Goal: Use online tool/utility: Utilize a website feature to perform a specific function

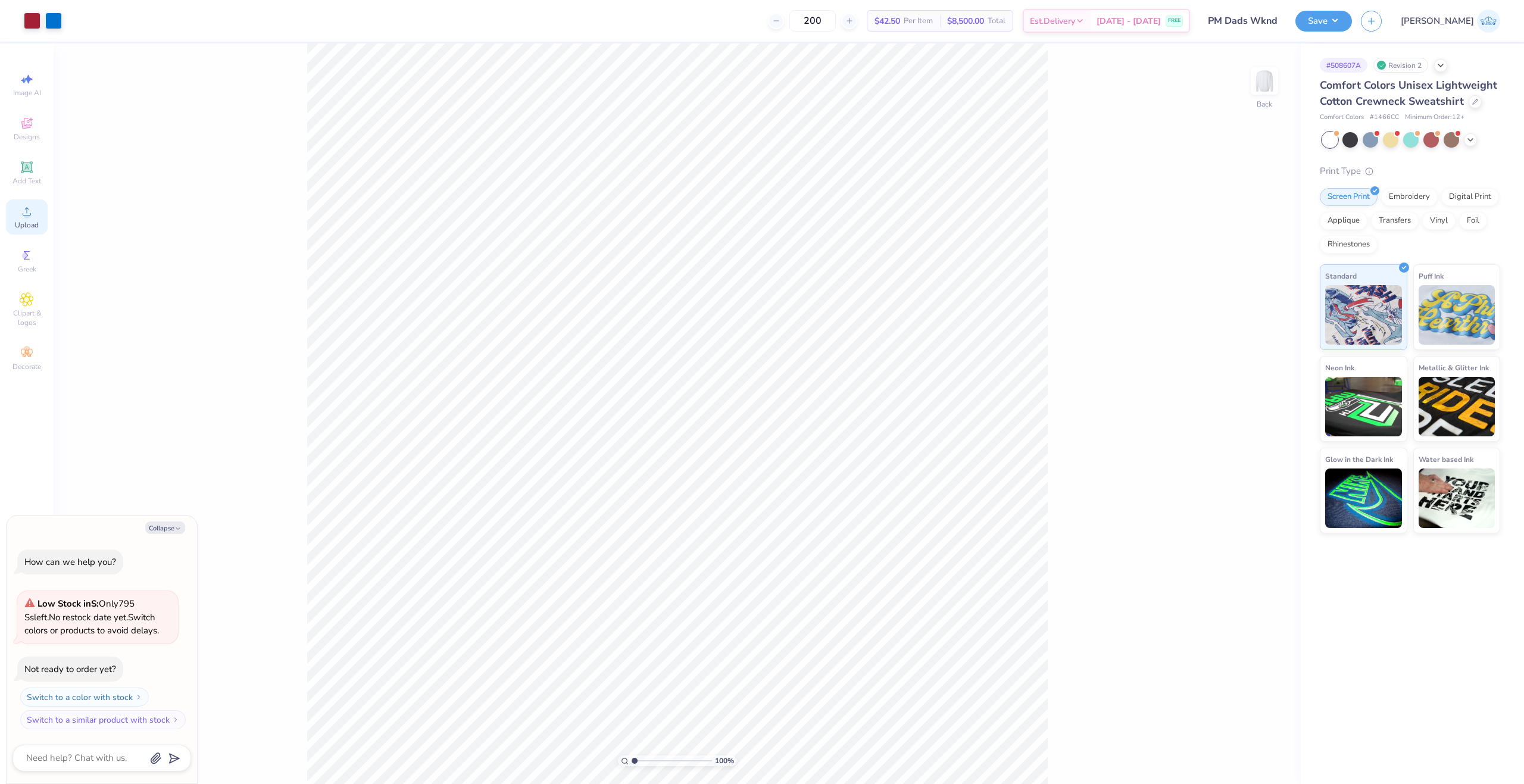
click at [25, 207] on icon at bounding box center [27, 211] width 15 height 15
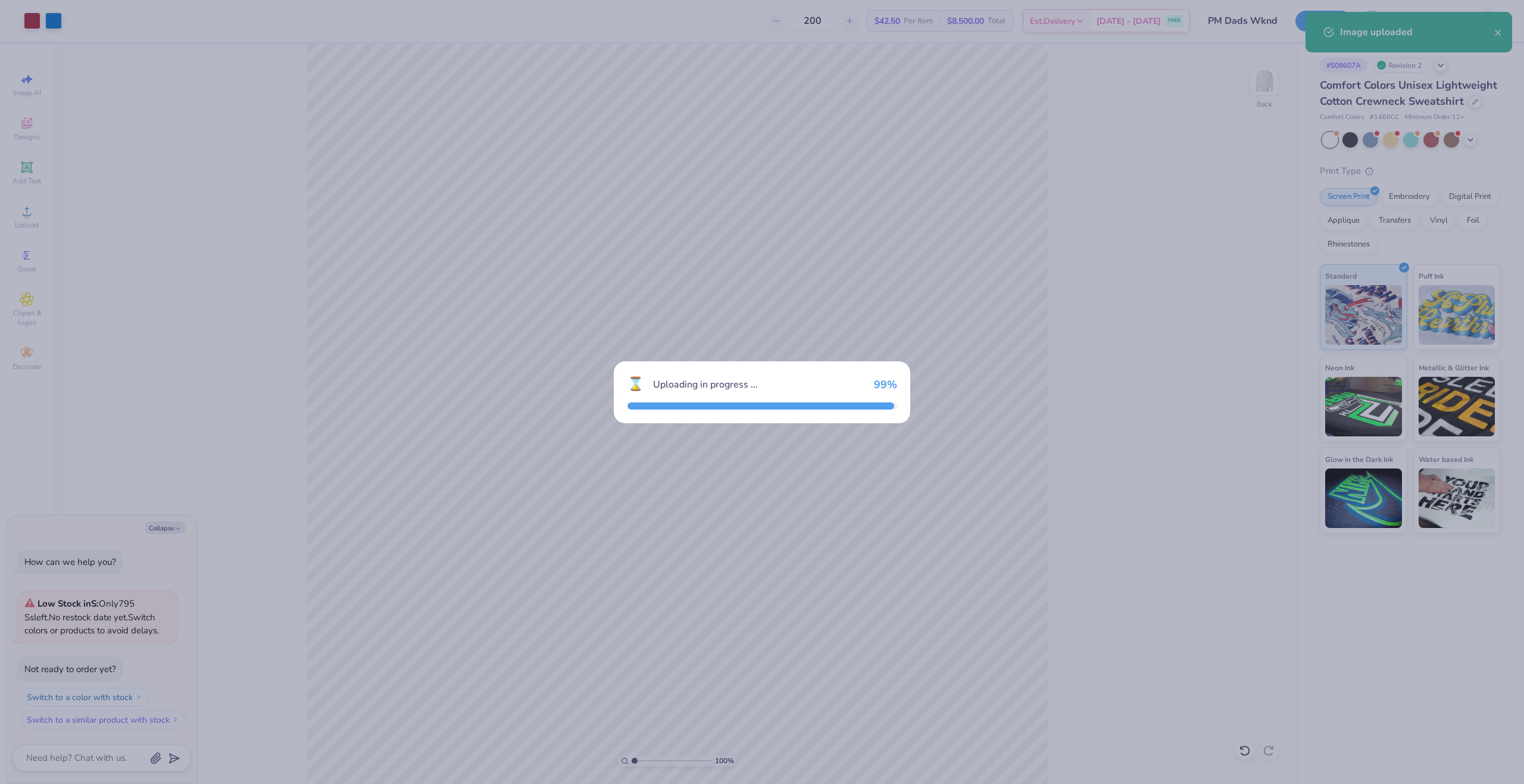
type textarea "x"
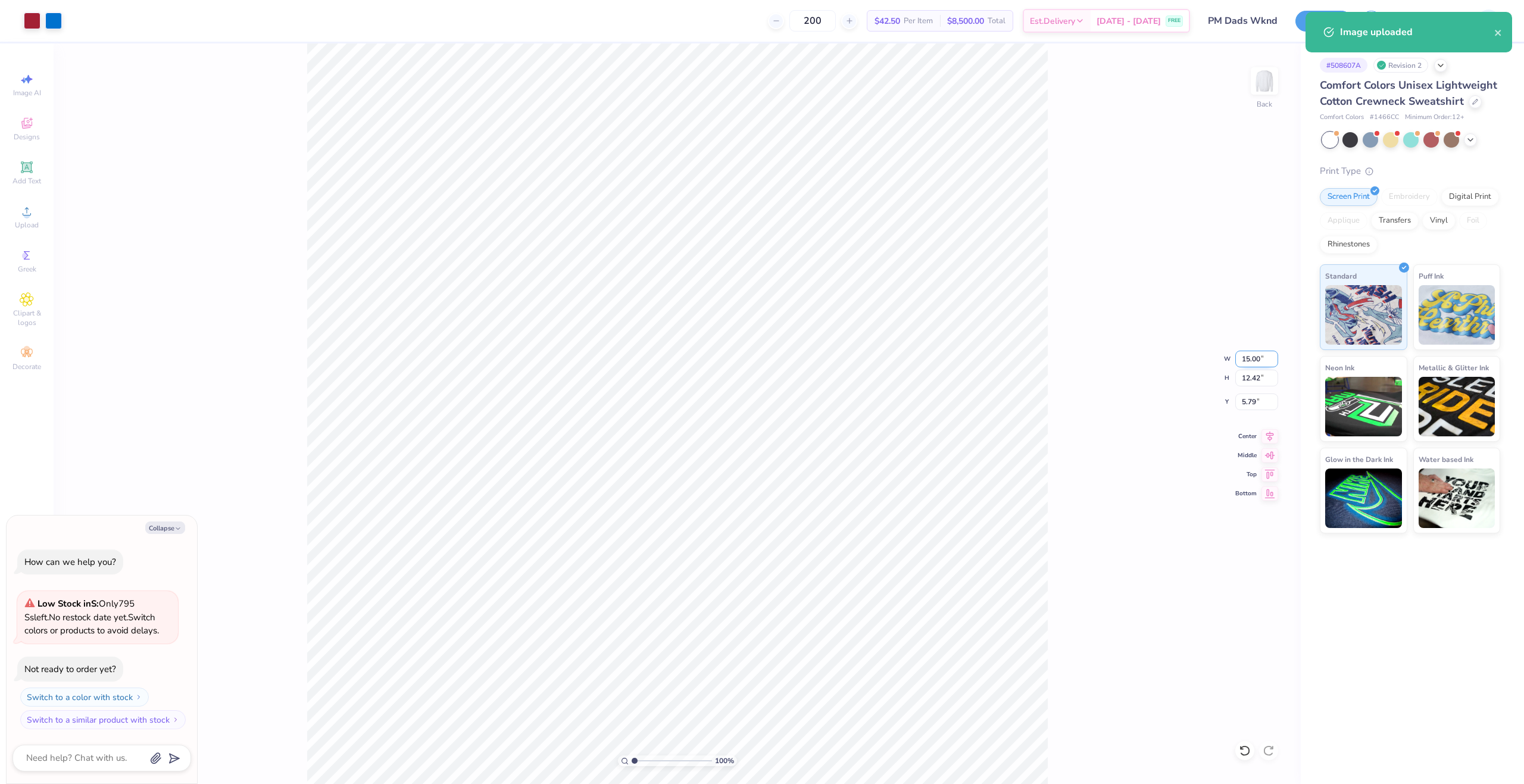
click at [1249, 366] on input "15.00" at bounding box center [1257, 359] width 43 height 17
type input "12"
type textarea "x"
type input "12.00"
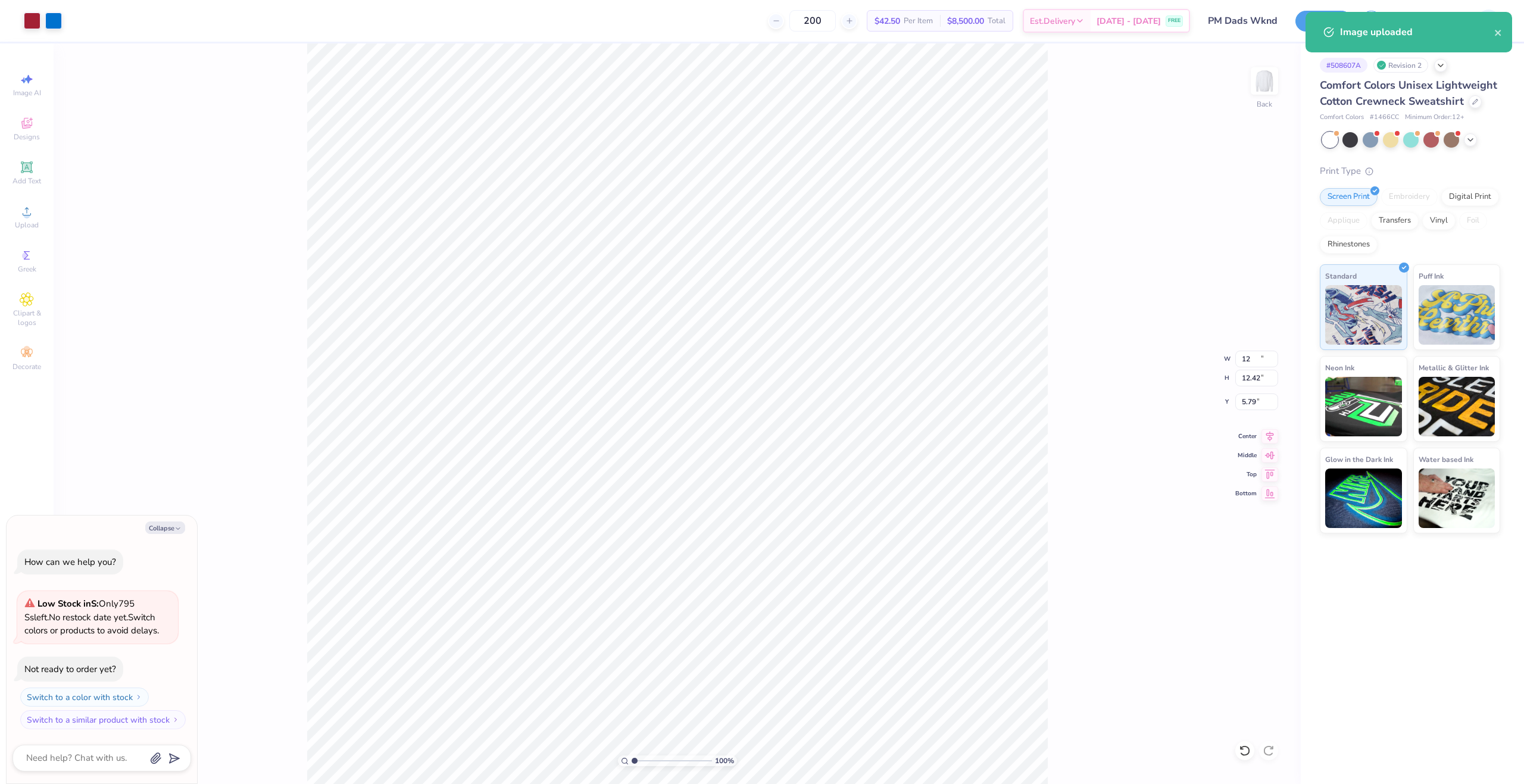
type input "9.94"
type input "7.03"
click at [1248, 345] on div "100 % Back W 12.00 12.00 " H 13.97 13.97 " Y 3.00 3.00 " Center Middle Top Bott…" at bounding box center [677, 414] width 1247 height 740
click at [1248, 345] on div "100 % Back W 12.00 H 13.97 Y 3.00 Center Middle Top Bottom" at bounding box center [677, 414] width 1247 height 740
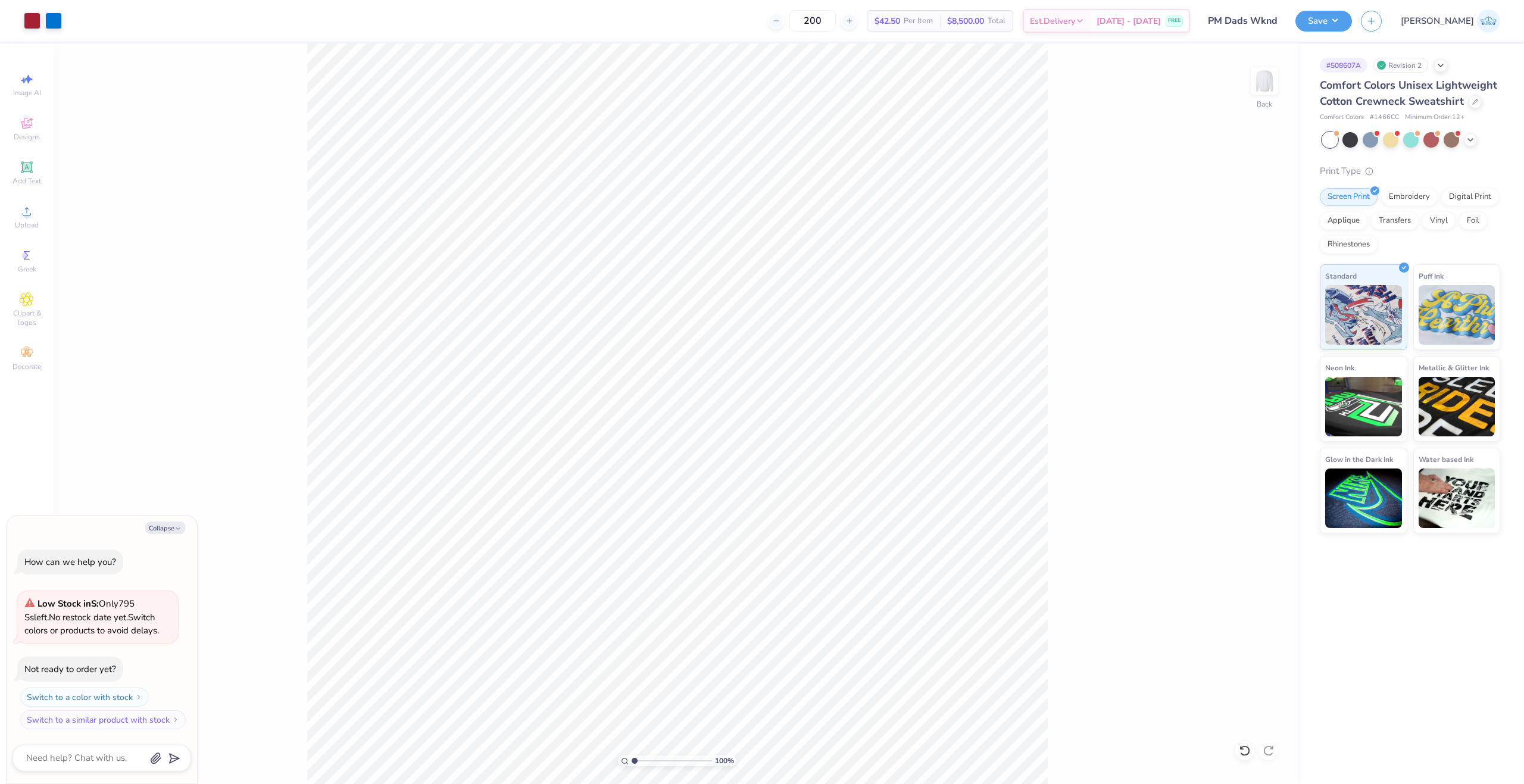
type textarea "x"
click at [1247, 351] on input "12.00" at bounding box center [1257, 359] width 43 height 17
type input "8"
type textarea "x"
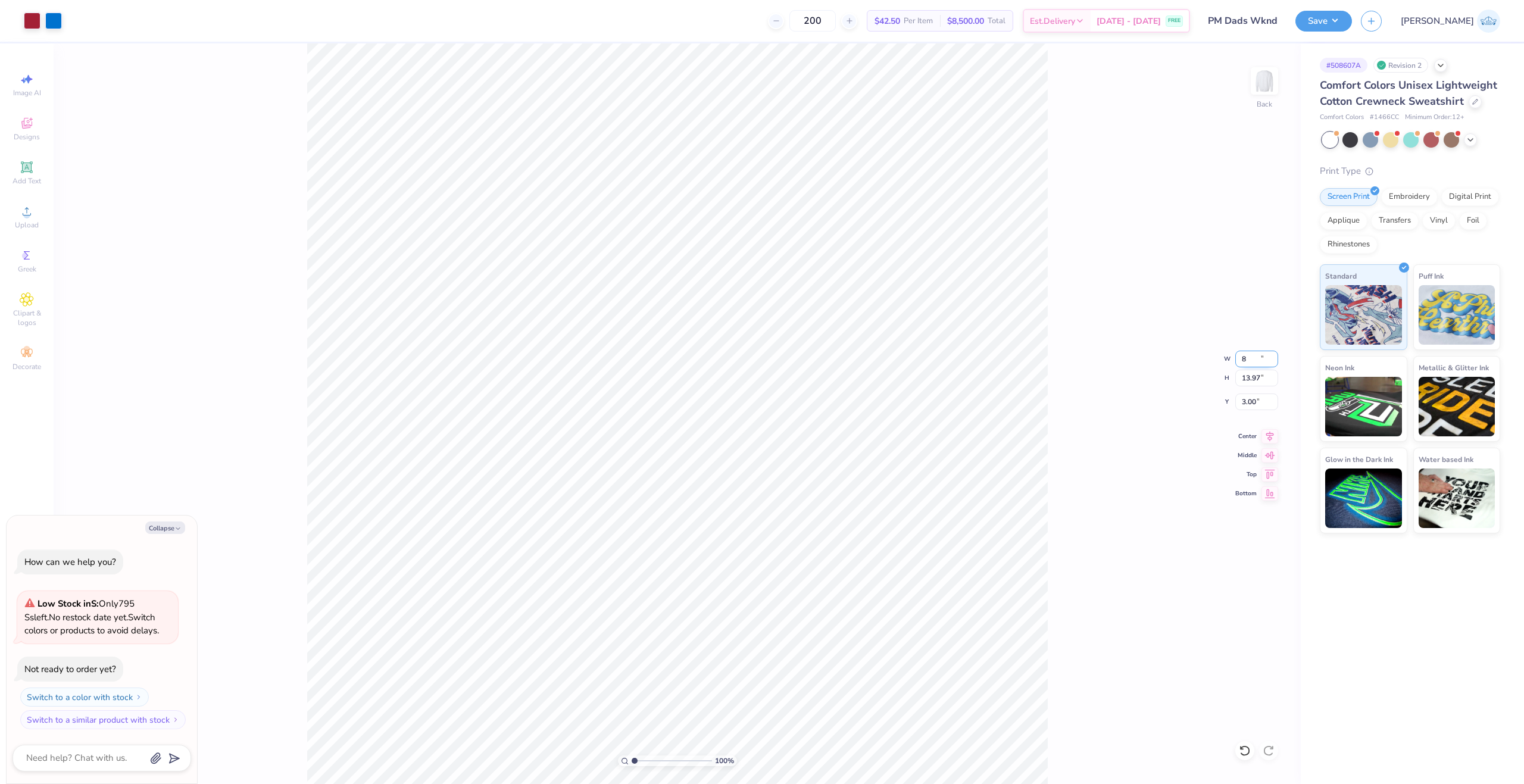
type input "8.00"
type input "9.31"
type input "5.33"
click at [1263, 501] on div "100 % Back W 8.00 8.00 " H 6.63 6.63 " Y 8.02 8.02 " Center Middle Top Bottom" at bounding box center [677, 414] width 1247 height 740
click at [1268, 490] on div "100 % Back W 8.00 8.00 " H 6.63 6.63 " Y 8.02 8.02 " Center Middle Top Bottom" at bounding box center [677, 414] width 1247 height 740
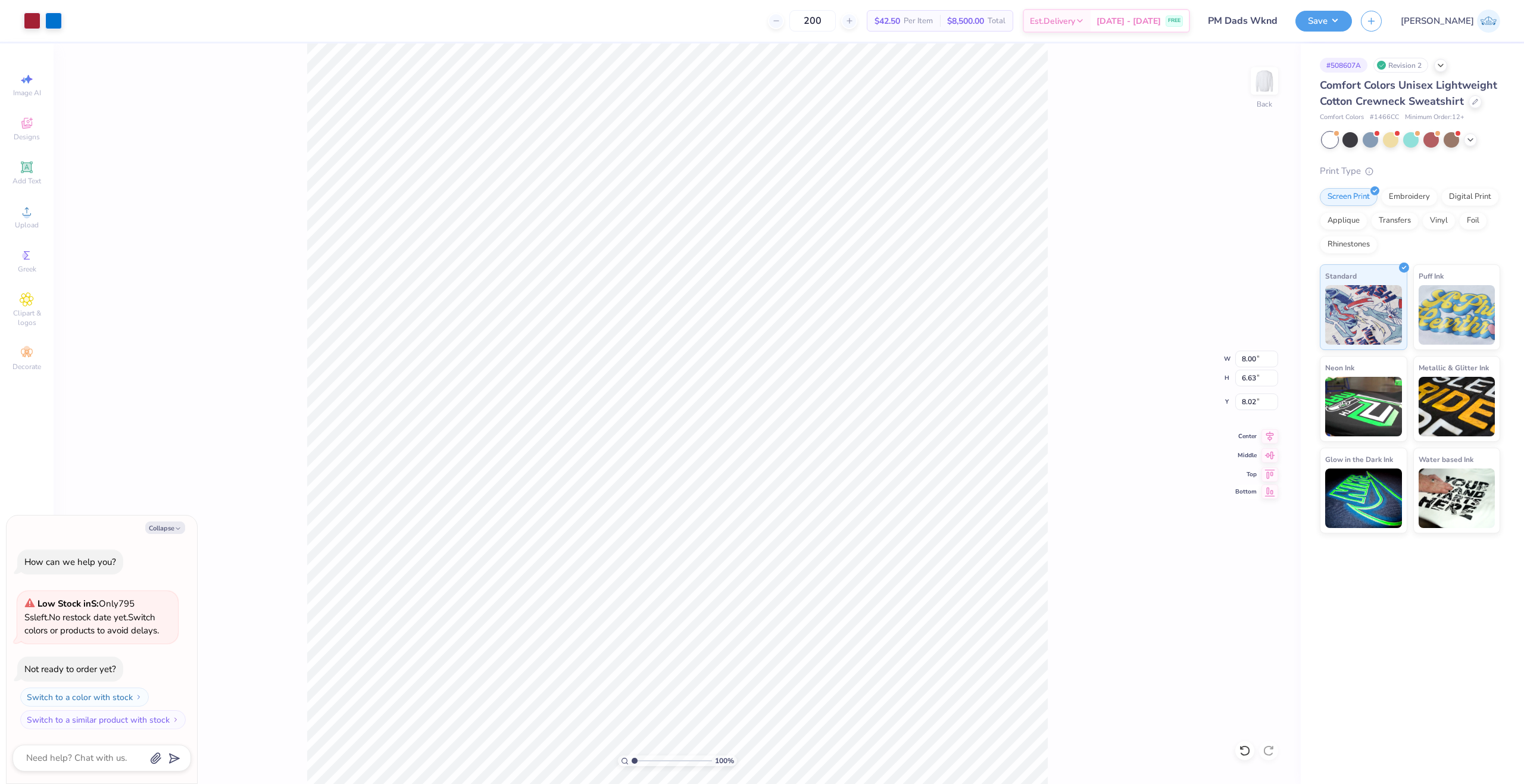
click at [1270, 494] on icon at bounding box center [1270, 491] width 17 height 15
type textarea "x"
type input "16.87"
type textarea "x"
type input "12.70"
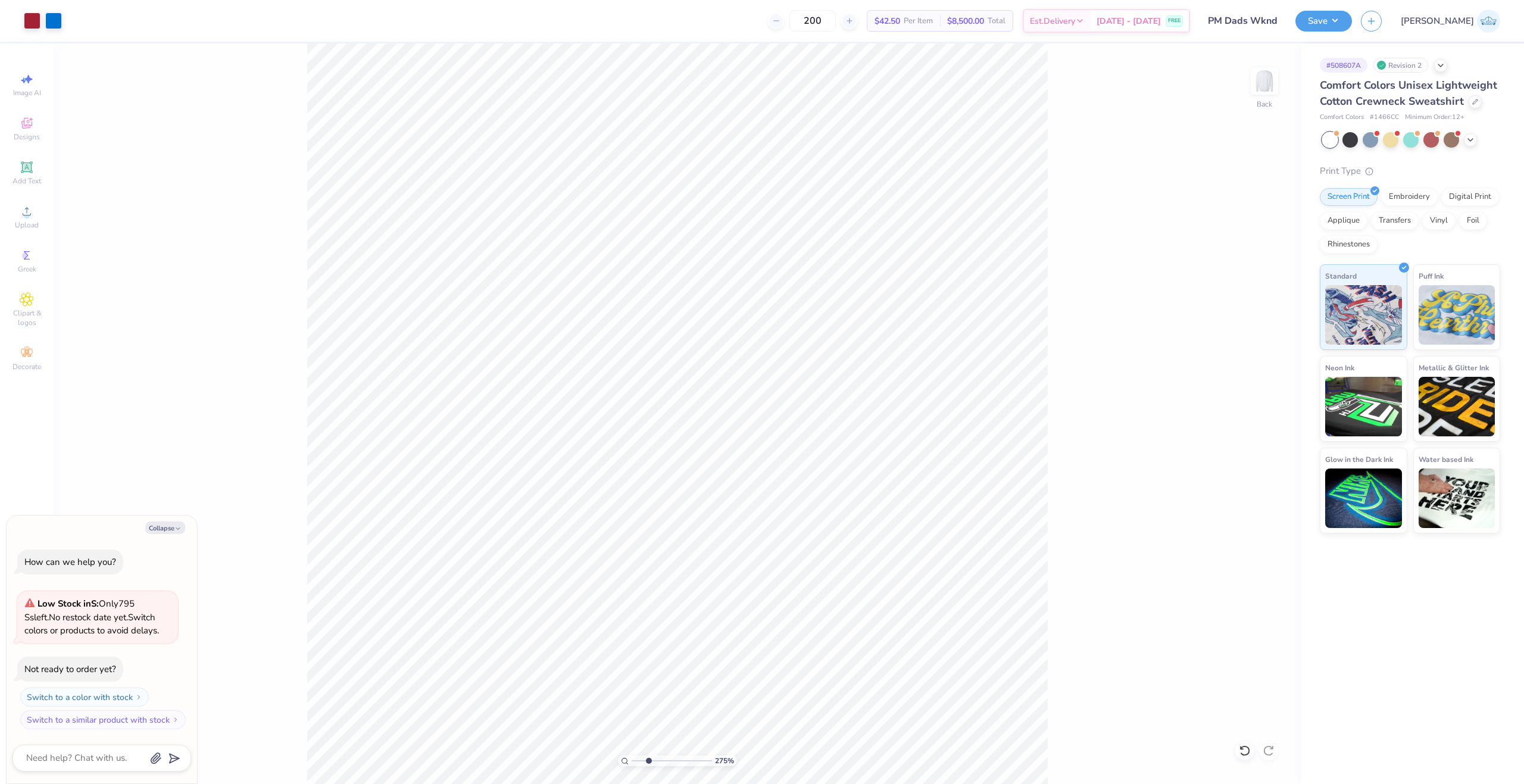
type input "1"
drag, startPoint x: 639, startPoint y: 759, endPoint x: 558, endPoint y: 764, distance: 81.2
click at [632, 764] on input "range" at bounding box center [672, 761] width 81 height 11
type textarea "x"
click at [1242, 361] on input "8.00" at bounding box center [1257, 359] width 43 height 17
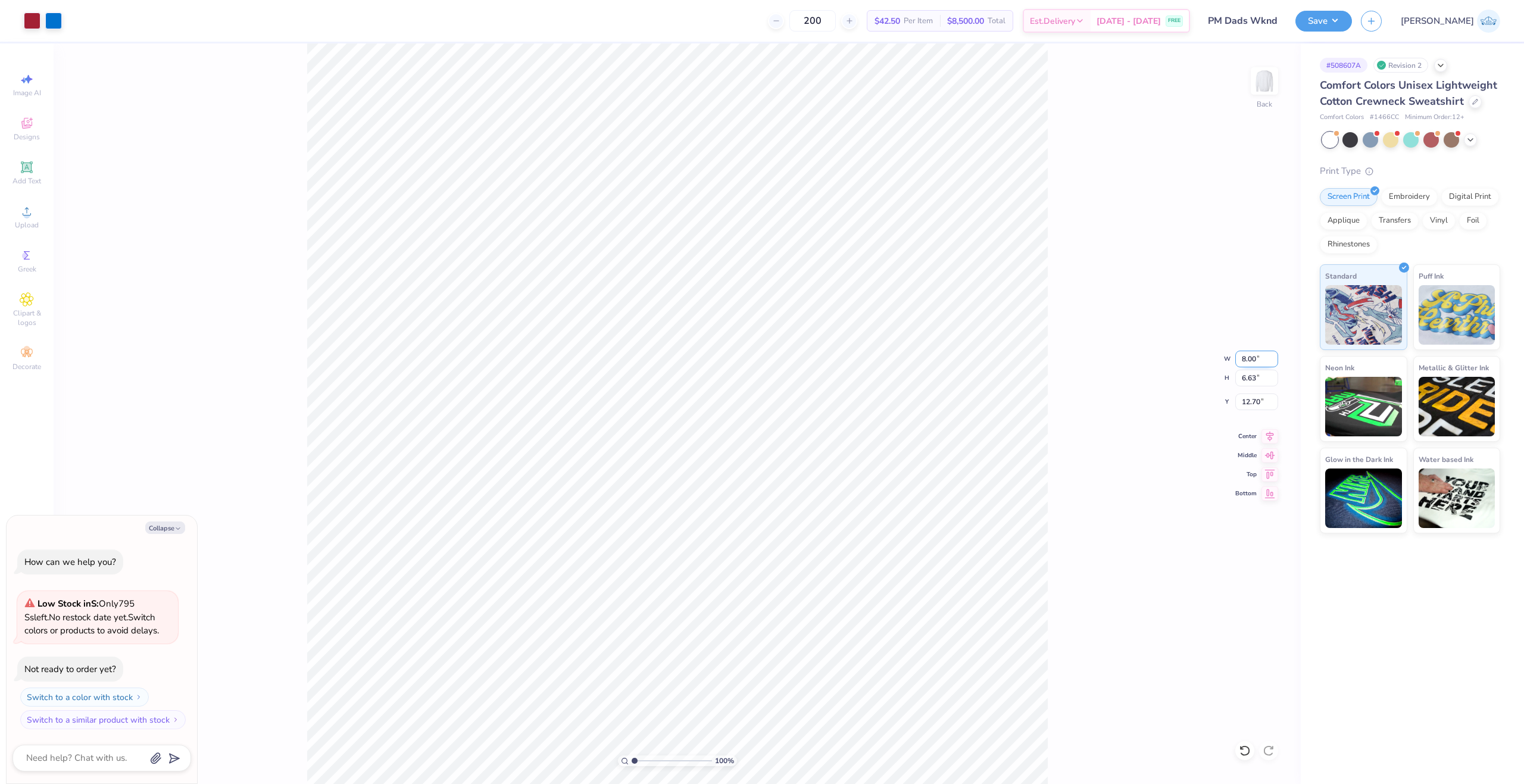
click at [1242, 361] on input "8.00" at bounding box center [1257, 359] width 43 height 17
type input "12"
click at [1245, 402] on input "12.70" at bounding box center [1257, 401] width 43 height 17
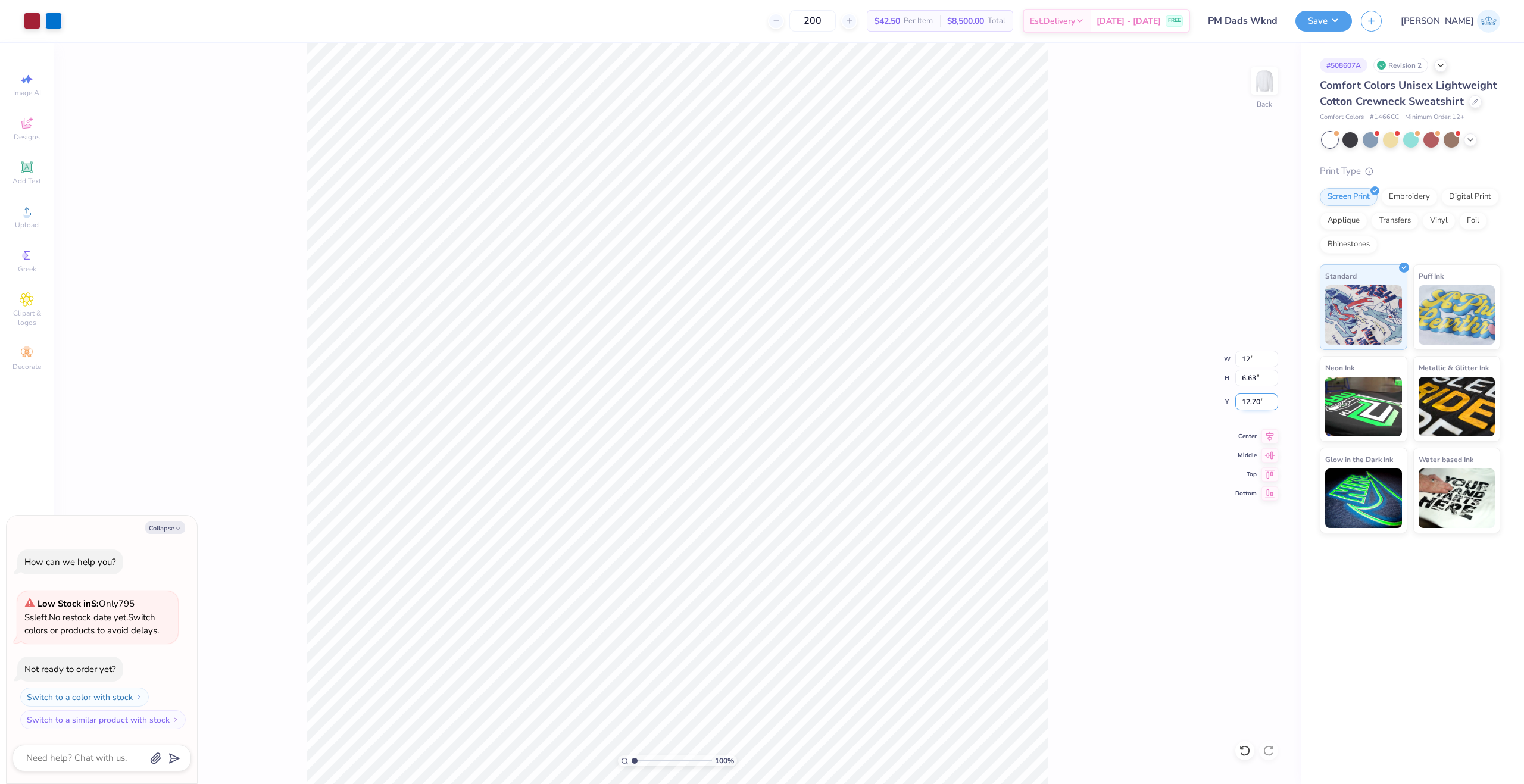
click at [1245, 402] on input "12.70" at bounding box center [1257, 401] width 43 height 17
type textarea "x"
type input "12.00"
type input "9.94"
click at [1245, 402] on input "11.04" at bounding box center [1257, 401] width 43 height 17
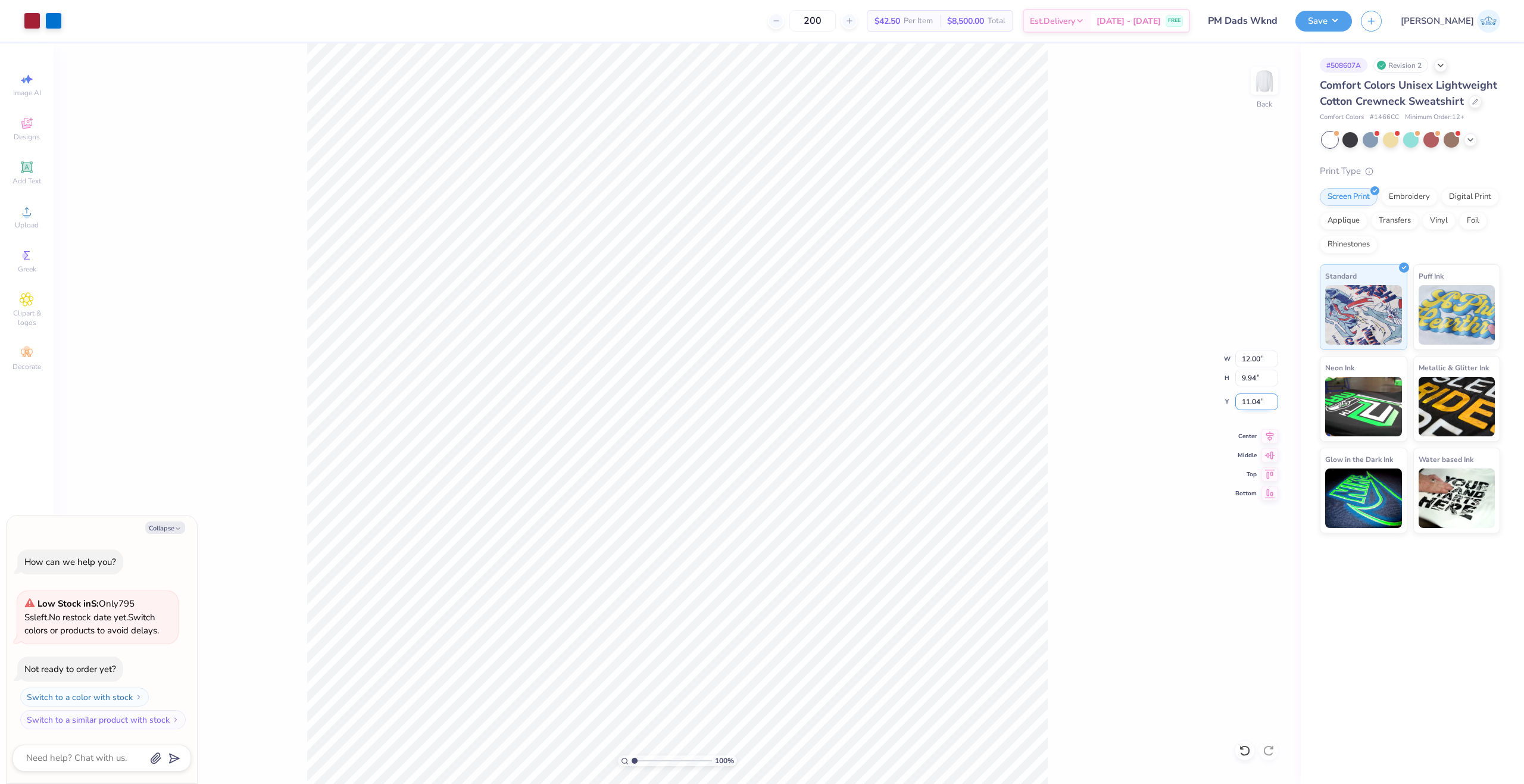
click at [1245, 402] on input "11.04" at bounding box center [1257, 401] width 43 height 17
type input "3"
type textarea "x"
type input "3.00"
type input "2.23"
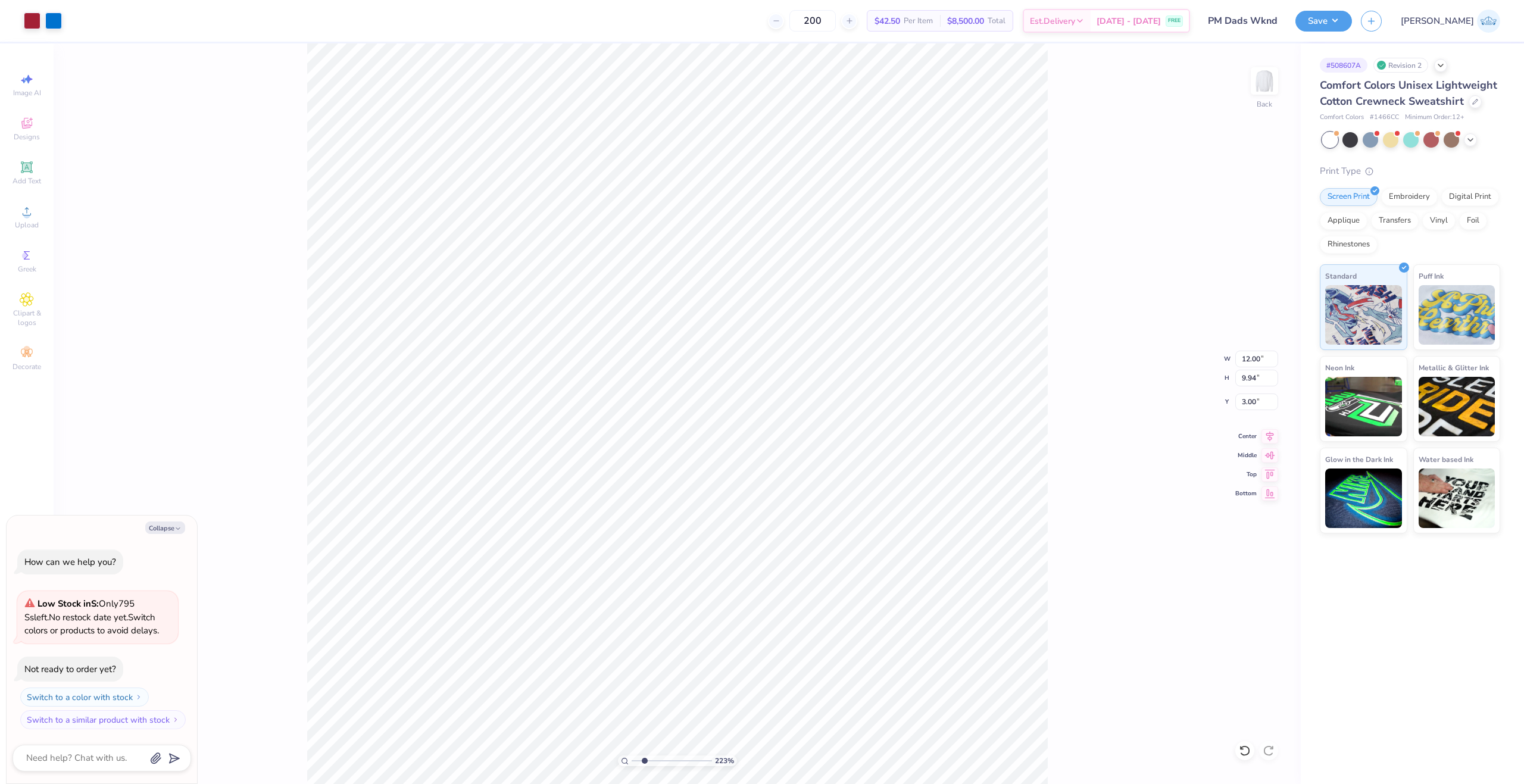
click at [644, 761] on input "range" at bounding box center [672, 761] width 81 height 11
type textarea "x"
drag, startPoint x: 647, startPoint y: 758, endPoint x: 603, endPoint y: 756, distance: 44.0
type input "1"
click at [632, 756] on input "range" at bounding box center [672, 761] width 81 height 11
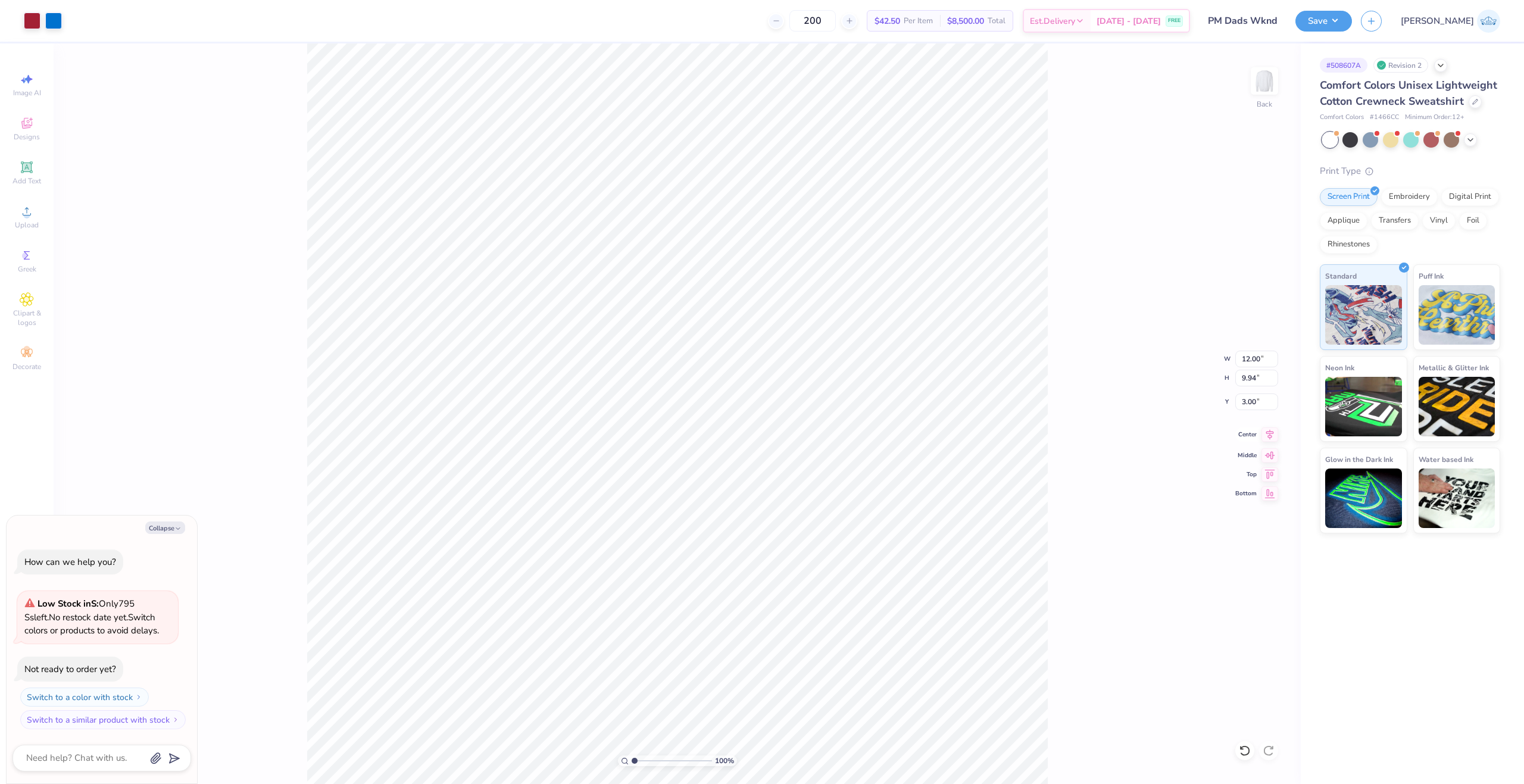
drag, startPoint x: 1251, startPoint y: 426, endPoint x: 1268, endPoint y: 441, distance: 22.7
click at [1251, 427] on div "100 % Back W 12.00 12.00 " H 9.94 9.94 " Y 3.00 3.00 " Center Middle Top Bottom" at bounding box center [677, 414] width 1247 height 740
click at [1258, 430] on div "100 % Back W 12.00 12.00 " H 9.94 9.94 " Y 3.00 3.00 " Center Middle Top Bottom" at bounding box center [677, 414] width 1247 height 740
click at [1268, 441] on icon at bounding box center [1270, 435] width 17 height 15
click at [1260, 439] on div "Center" at bounding box center [1257, 435] width 43 height 15
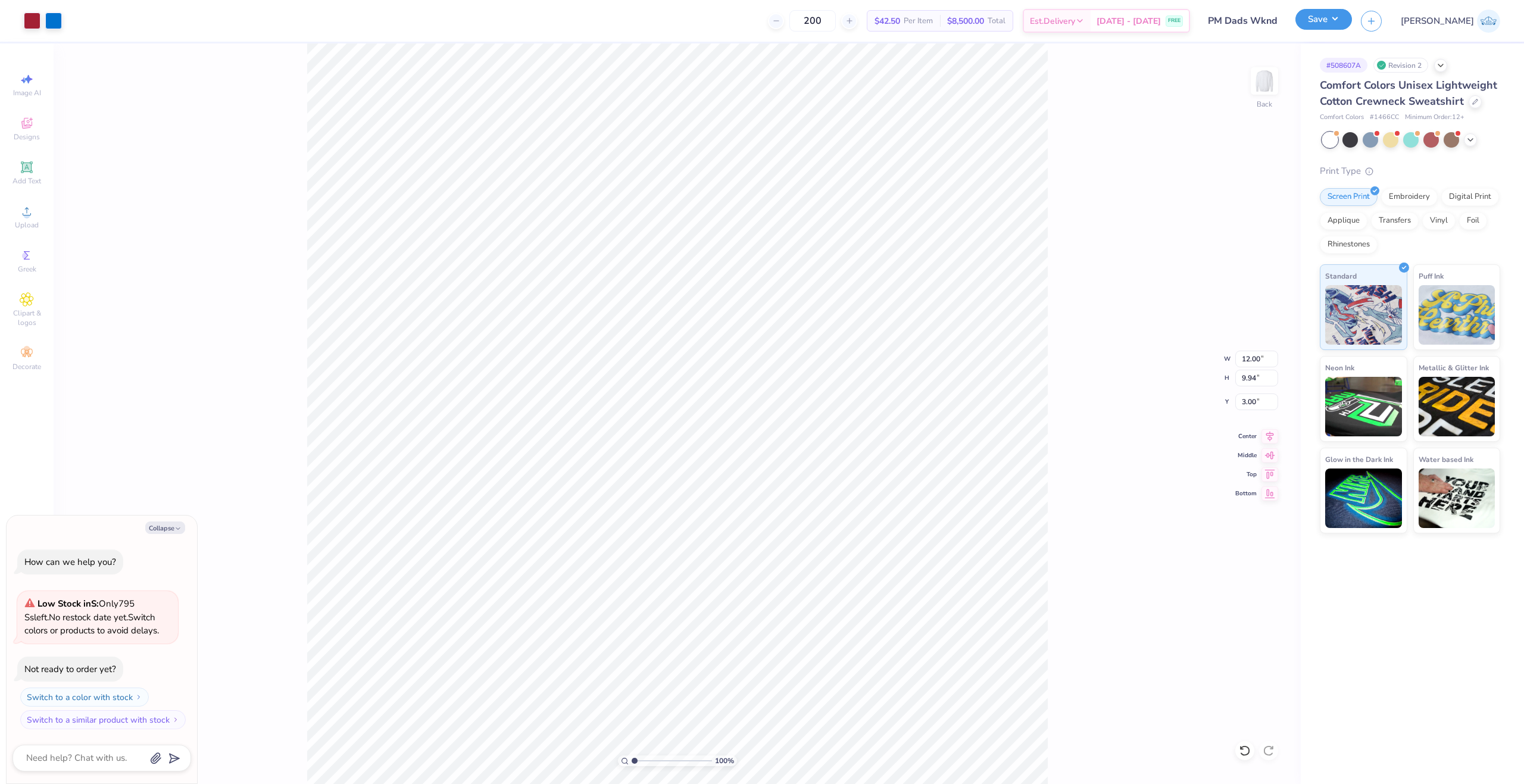
click at [1352, 20] on button "Save" at bounding box center [1324, 19] width 57 height 21
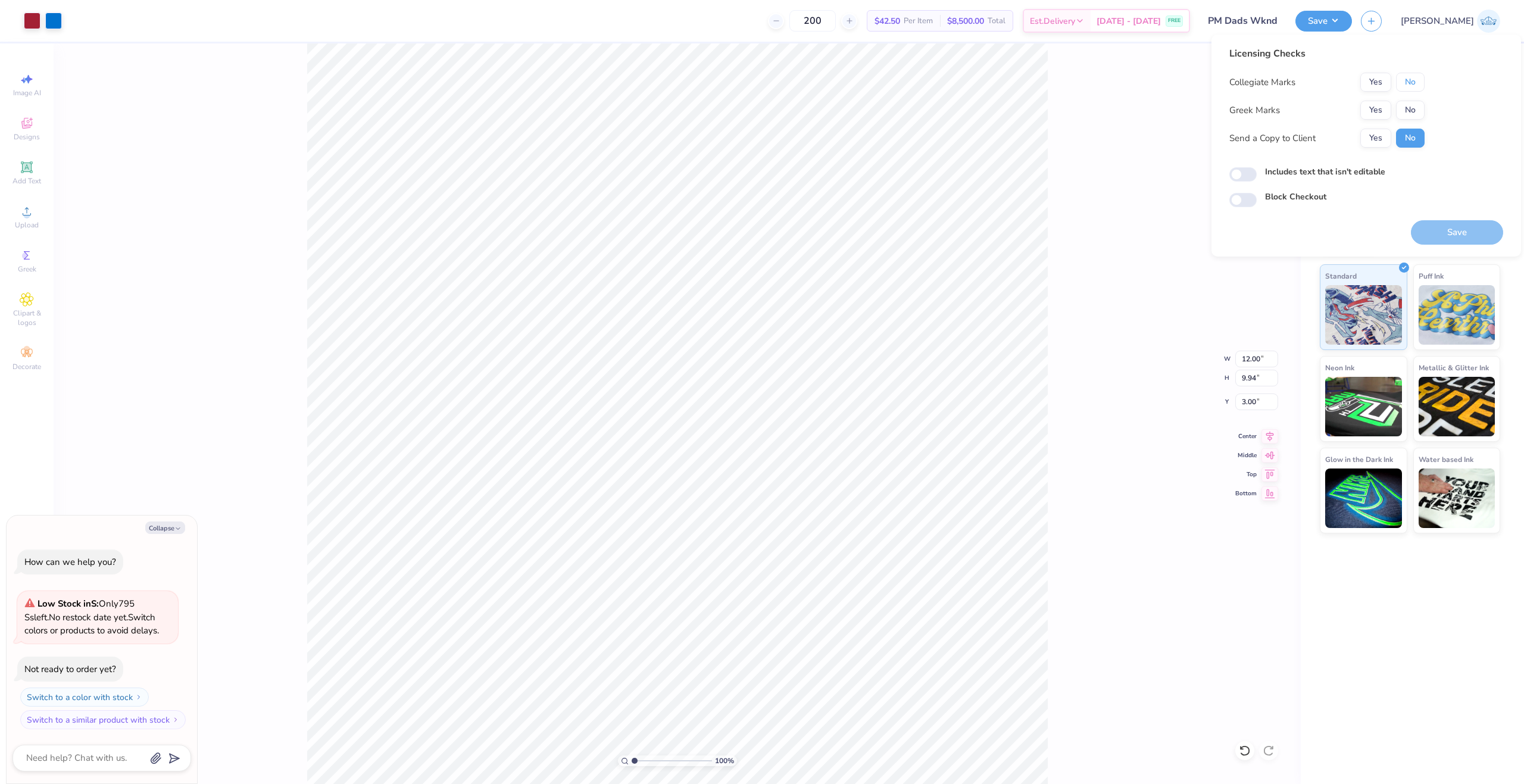
drag, startPoint x: 1405, startPoint y: 81, endPoint x: 1394, endPoint y: 96, distance: 18.6
click at [1406, 82] on button "No" at bounding box center [1410, 82] width 28 height 19
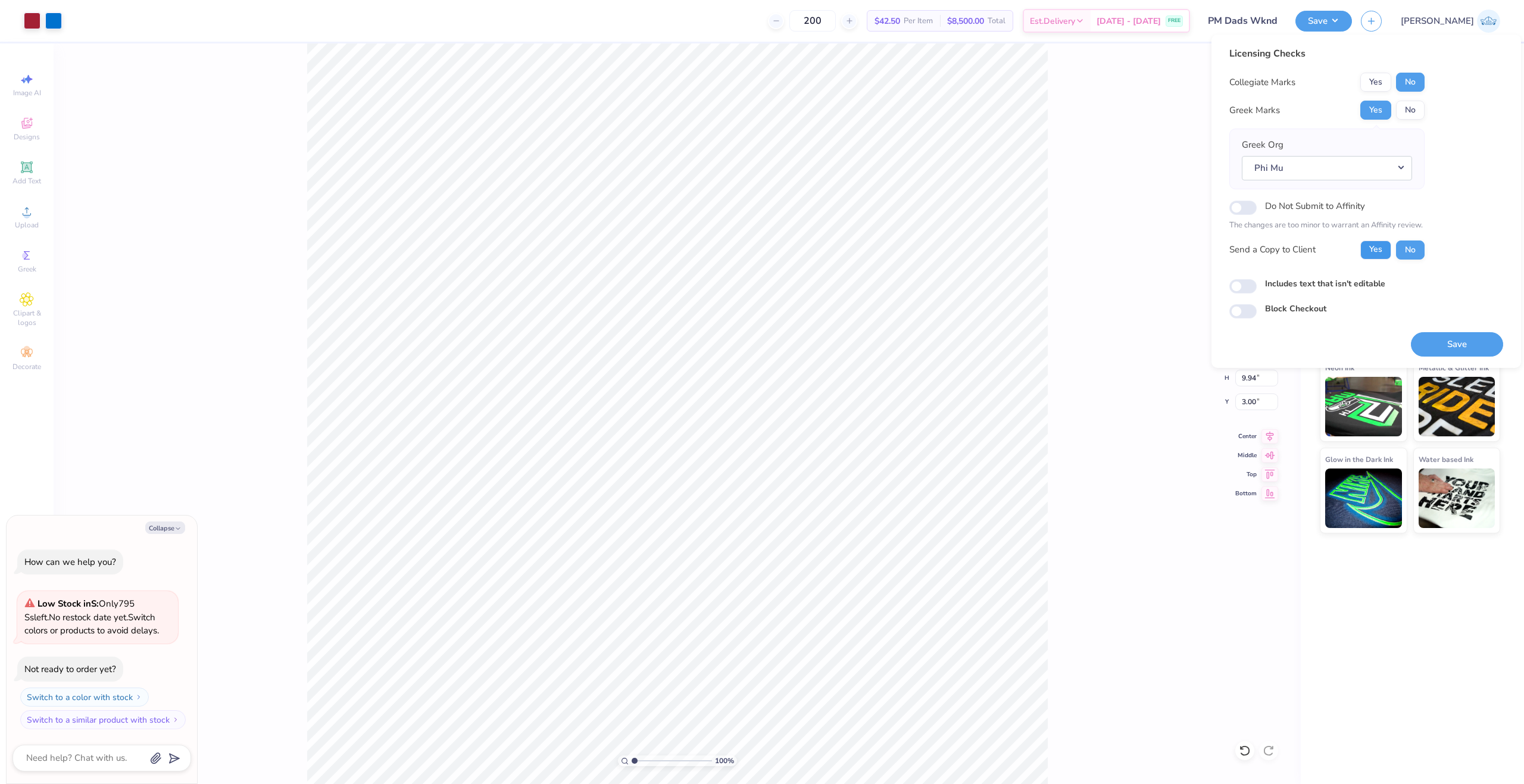
click at [1381, 254] on button "Yes" at bounding box center [1376, 250] width 31 height 19
type textarea "x"
click at [1255, 283] on input "Includes text that isn't editable" at bounding box center [1243, 287] width 28 height 15
checkbox input "true"
click at [1441, 338] on button "Save" at bounding box center [1456, 345] width 92 height 25
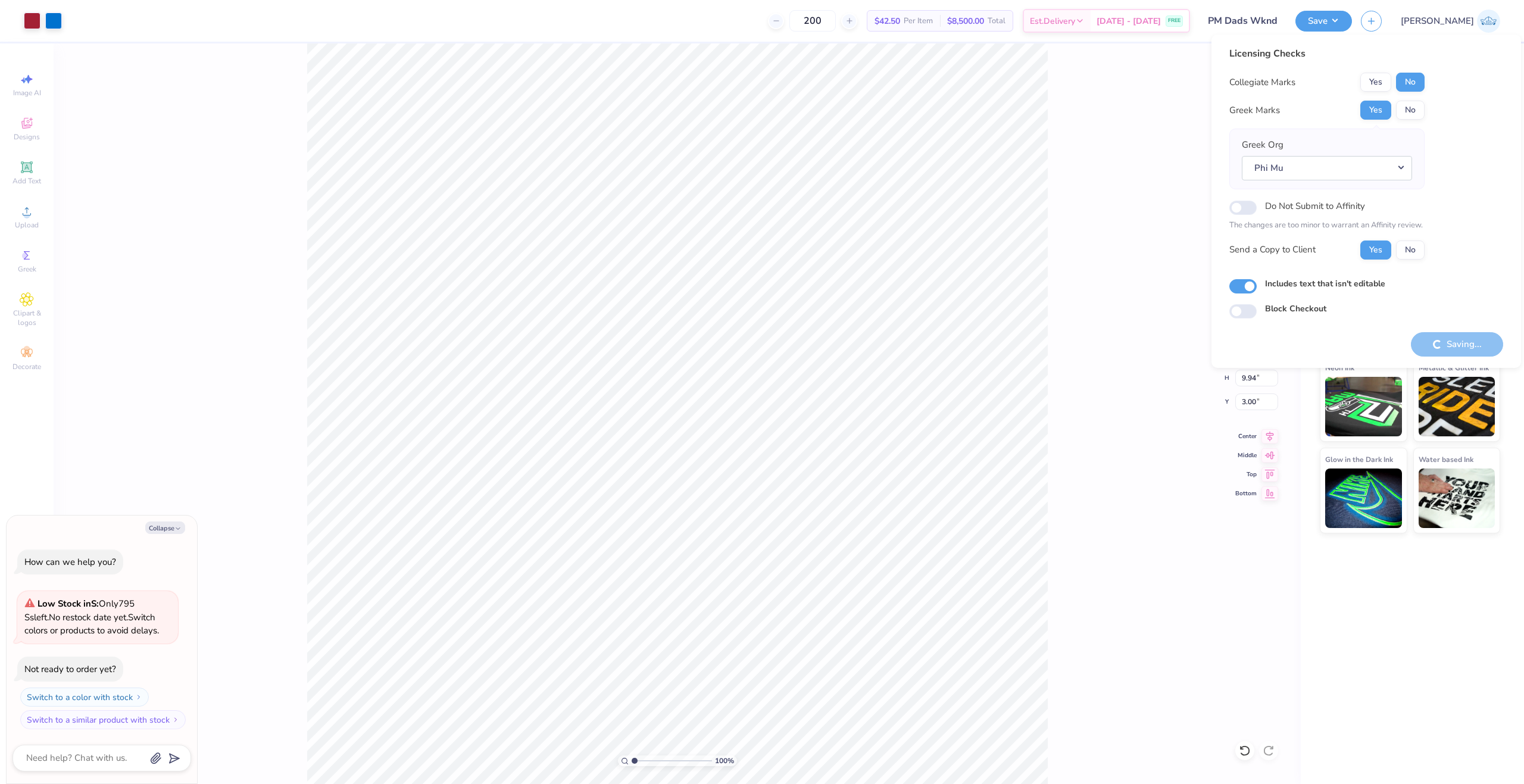
type textarea "x"
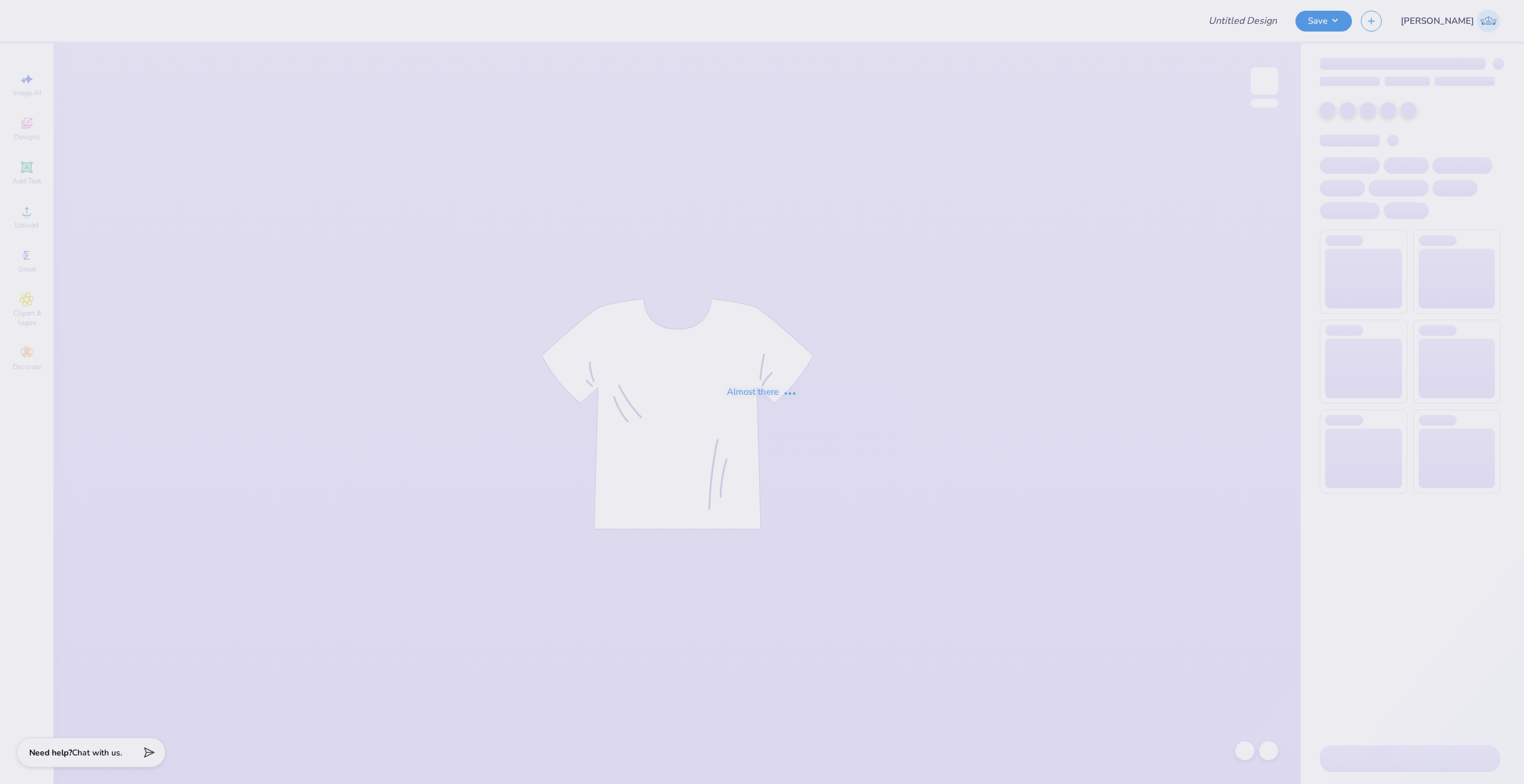
type input "Red Lips Design"
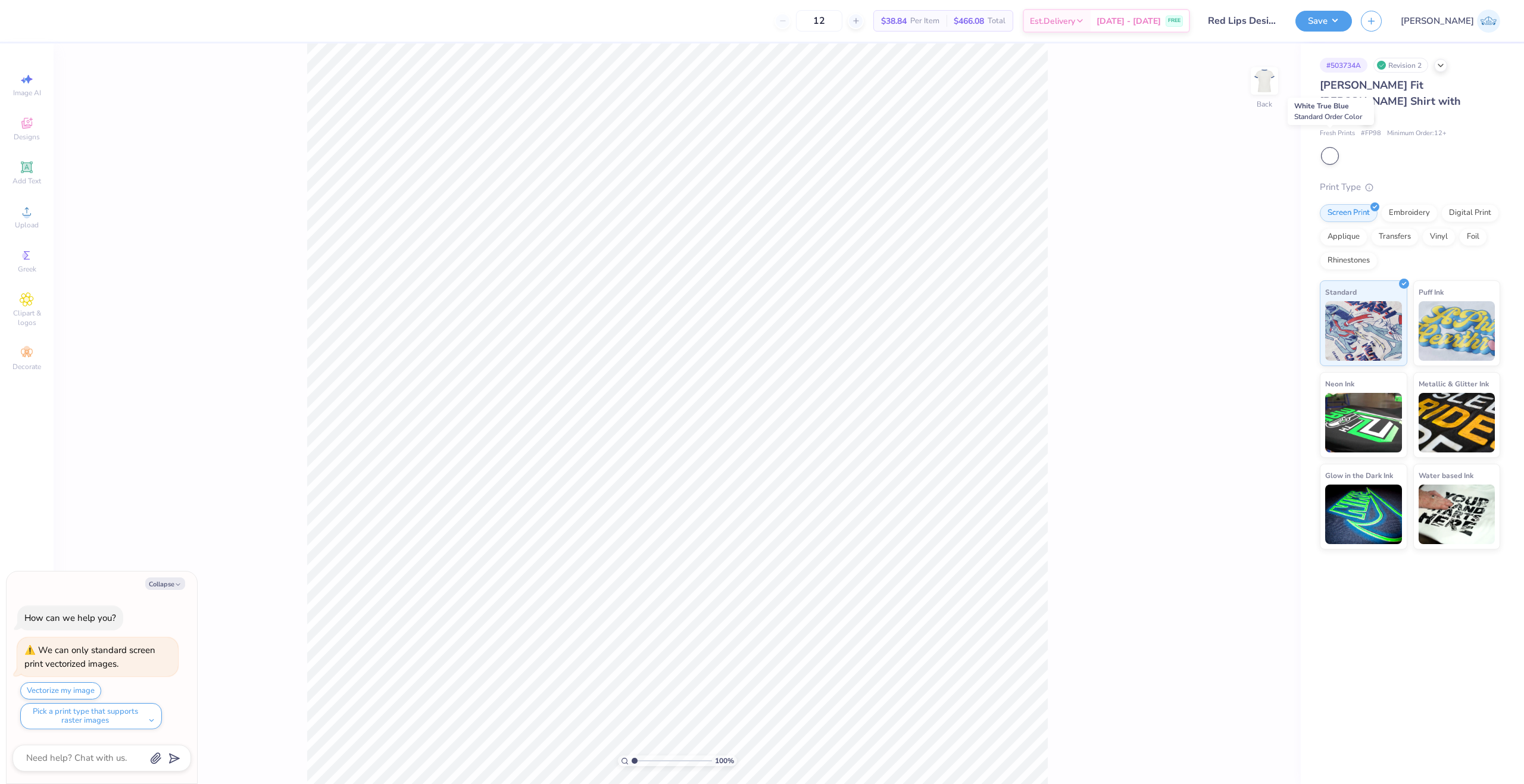
click at [1334, 148] on div at bounding box center [1329, 155] width 15 height 15
click at [1368, 114] on icon at bounding box center [1367, 117] width 6 height 6
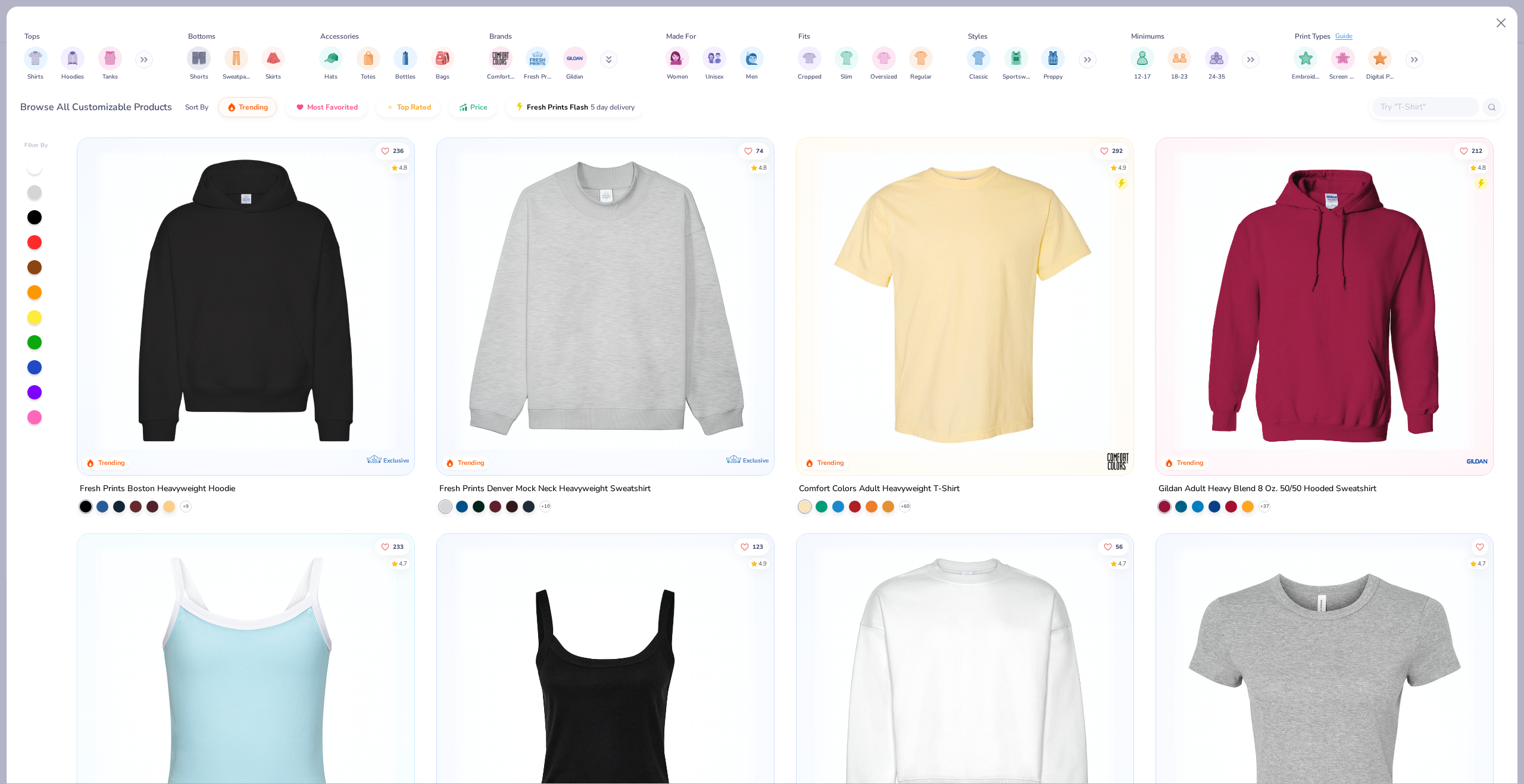
click at [1411, 115] on div at bounding box center [1426, 107] width 107 height 20
click at [1404, 105] on input "text" at bounding box center [1425, 107] width 91 height 14
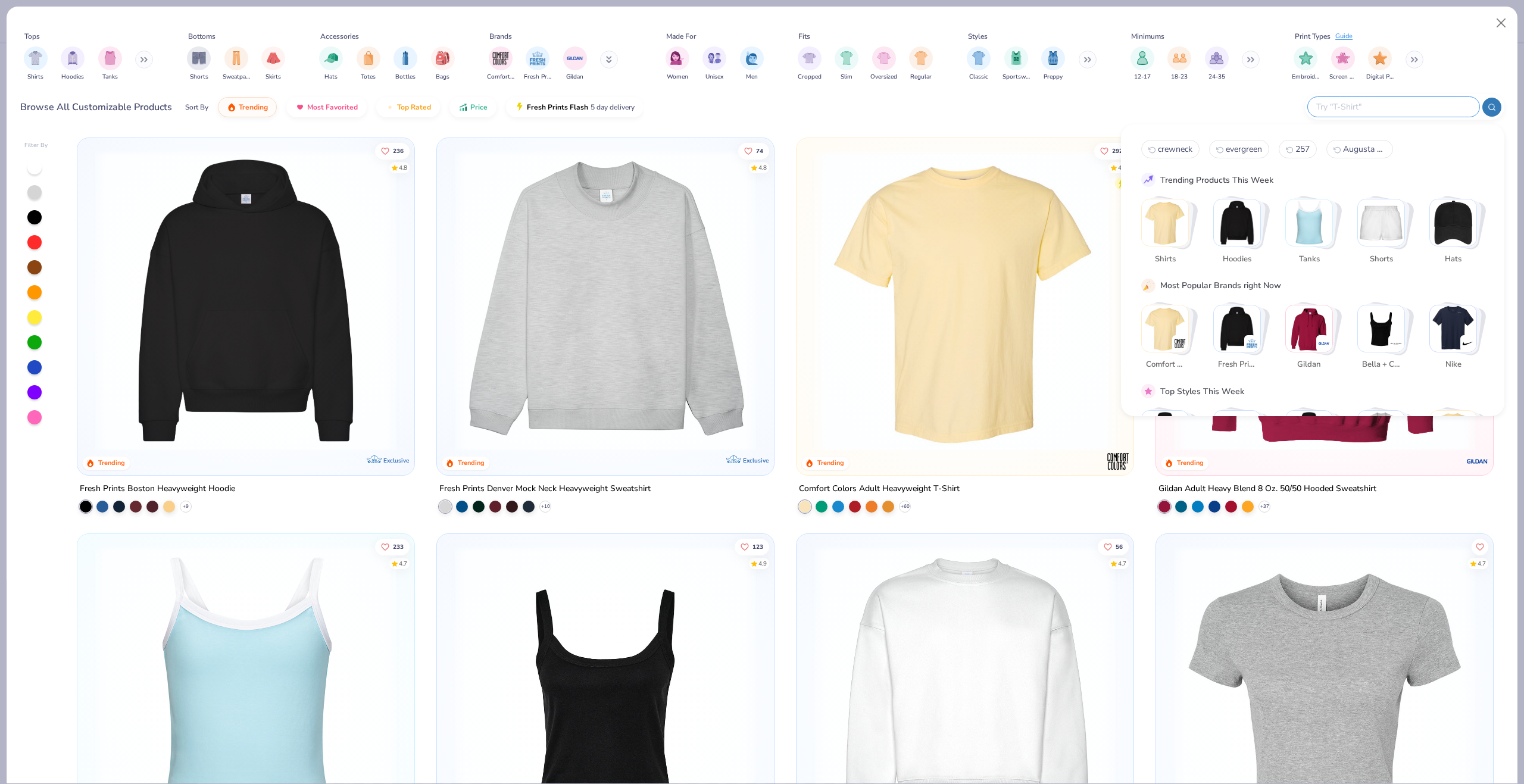
type textarea "x"
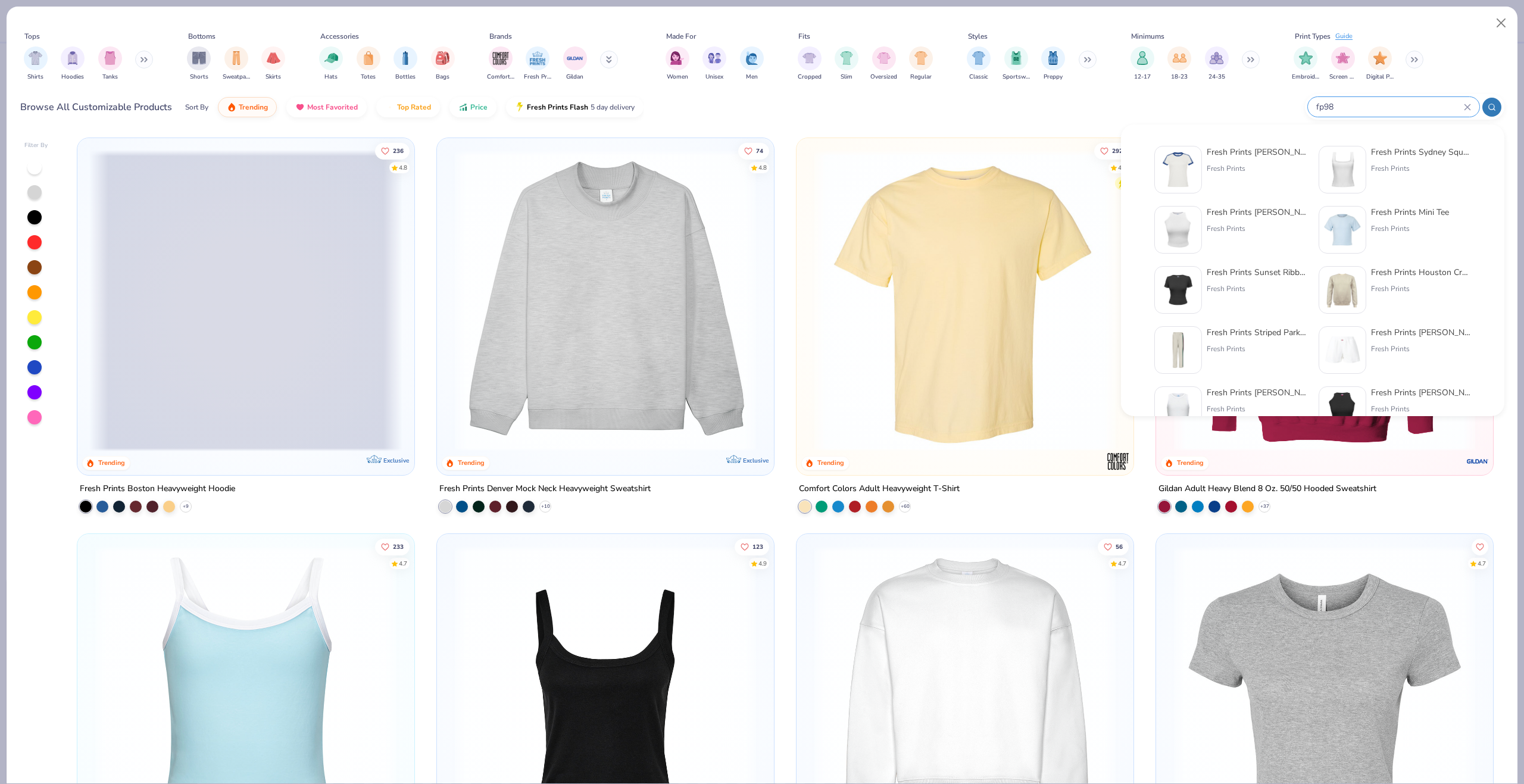
type input "fp98"
click at [1176, 189] on div at bounding box center [1178, 170] width 48 height 48
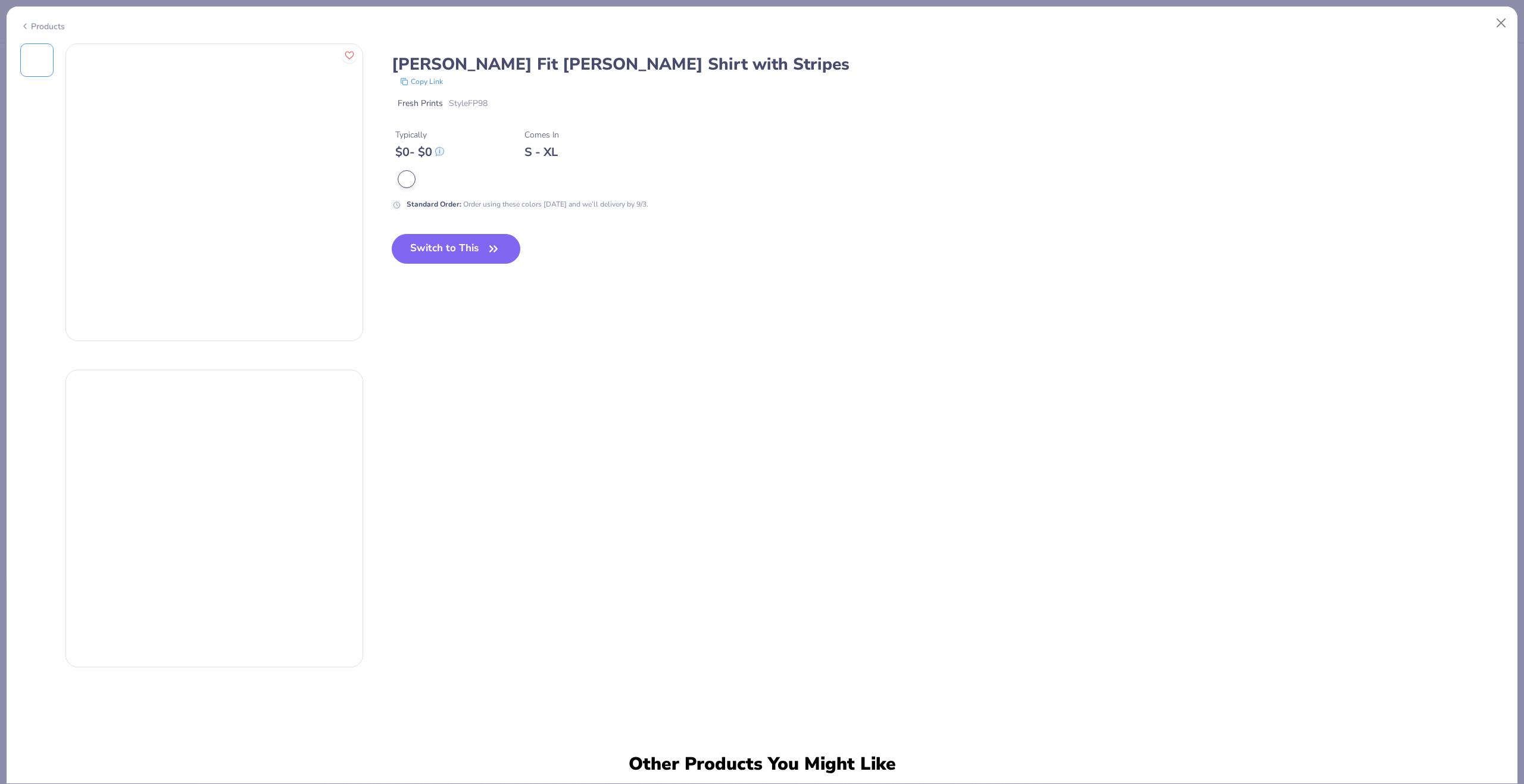
type textarea "x"
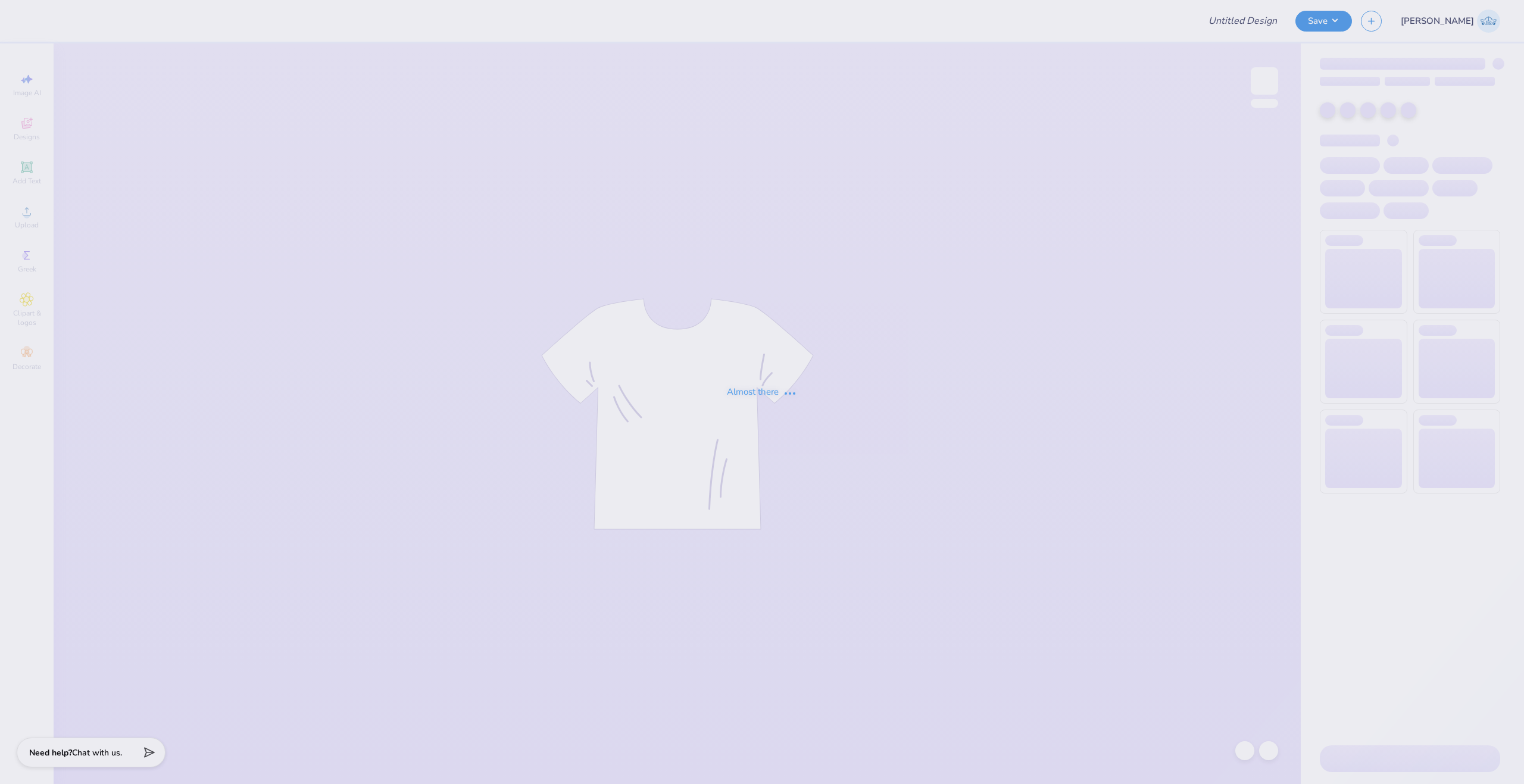
type input "Red Lips Design"
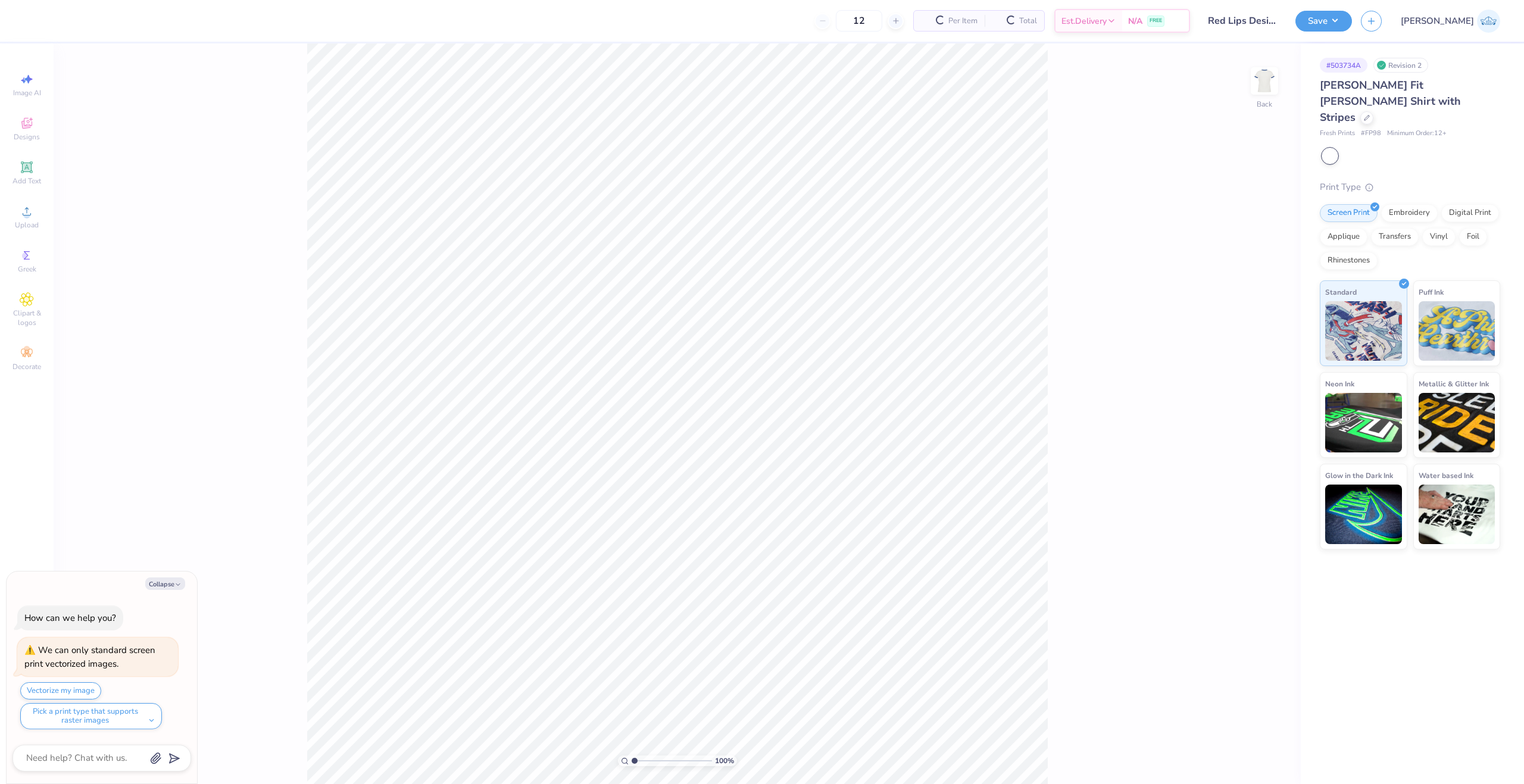
type textarea "x"
